Goal: Information Seeking & Learning: Learn about a topic

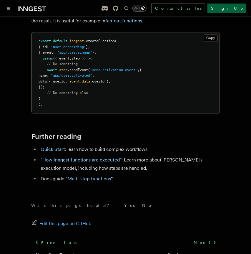
scroll to position [1422, 0]
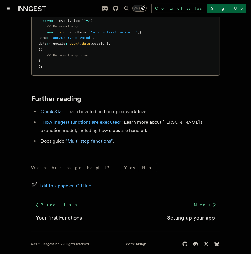
click at [62, 119] on link ""How Inngest functions are executed"" at bounding box center [81, 122] width 81 height 6
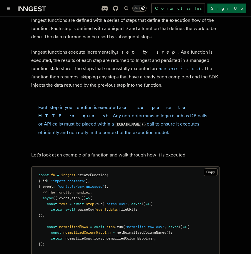
scroll to position [531, 0]
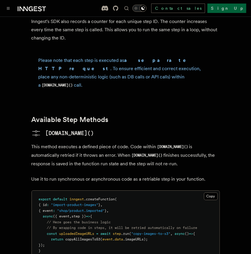
scroll to position [488, 0]
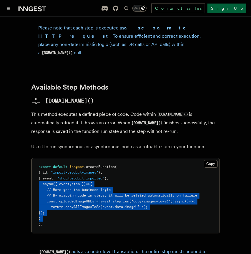
drag, startPoint x: 39, startPoint y: 175, endPoint x: 36, endPoint y: 215, distance: 39.9
click at [36, 215] on pre "export default inngest .createFunction ( { id : "import-product-images" } , { e…" at bounding box center [126, 195] width 188 height 75
copy code "async ({ event , step }) => { // Here goes the business logic // By wrapping co…"
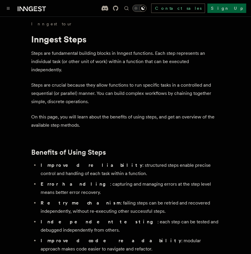
scroll to position [0, 0]
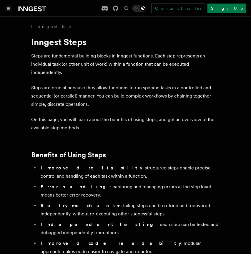
click at [8, 9] on icon "Toggle navigation" at bounding box center [8, 8] width 3 height 2
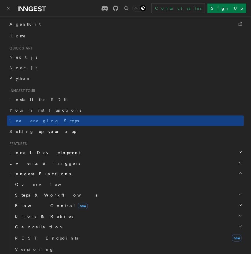
scroll to position [88, 0]
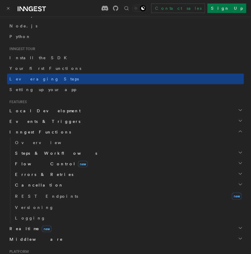
click at [25, 153] on span "Steps & Workflows" at bounding box center [55, 153] width 84 height 6
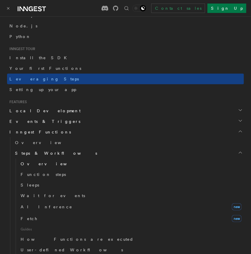
click at [28, 164] on span "Overview" at bounding box center [51, 163] width 61 height 5
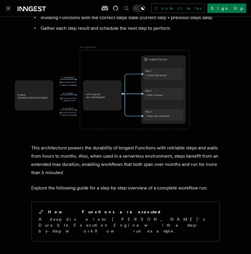
scroll to position [553, 0]
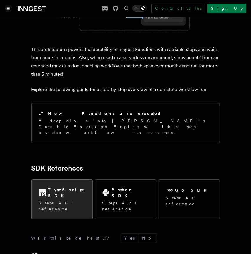
click at [74, 187] on h2 "TypeScript SDK" at bounding box center [66, 193] width 37 height 12
click at [41, 200] on p "Steps API reference" at bounding box center [62, 206] width 47 height 12
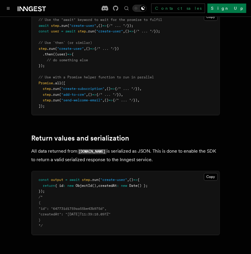
scroll to position [480, 0]
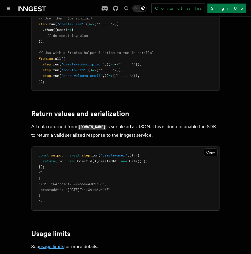
click at [53, 243] on link "usage limits" at bounding box center [51, 246] width 25 height 6
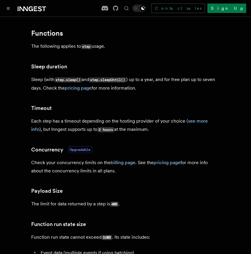
scroll to position [82, 0]
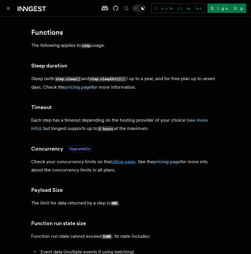
click at [120, 163] on link "billing page" at bounding box center [123, 162] width 25 height 6
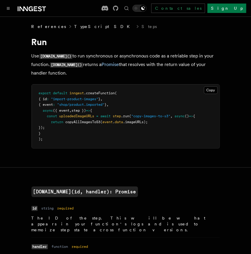
click at [74, 26] on link "TypeScript SDK" at bounding box center [103, 27] width 59 height 6
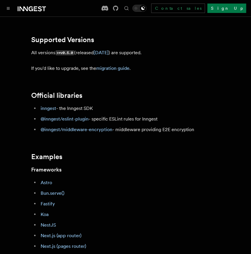
scroll to position [128, 0]
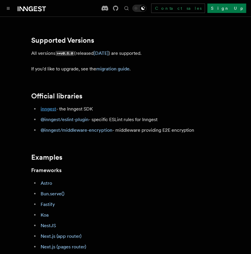
click at [44, 107] on link "inngest" at bounding box center [49, 109] width 16 height 6
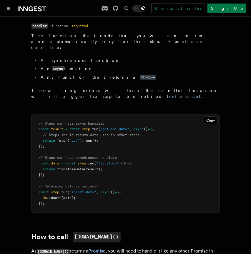
scroll to position [315, 0]
